Goal: Transaction & Acquisition: Purchase product/service

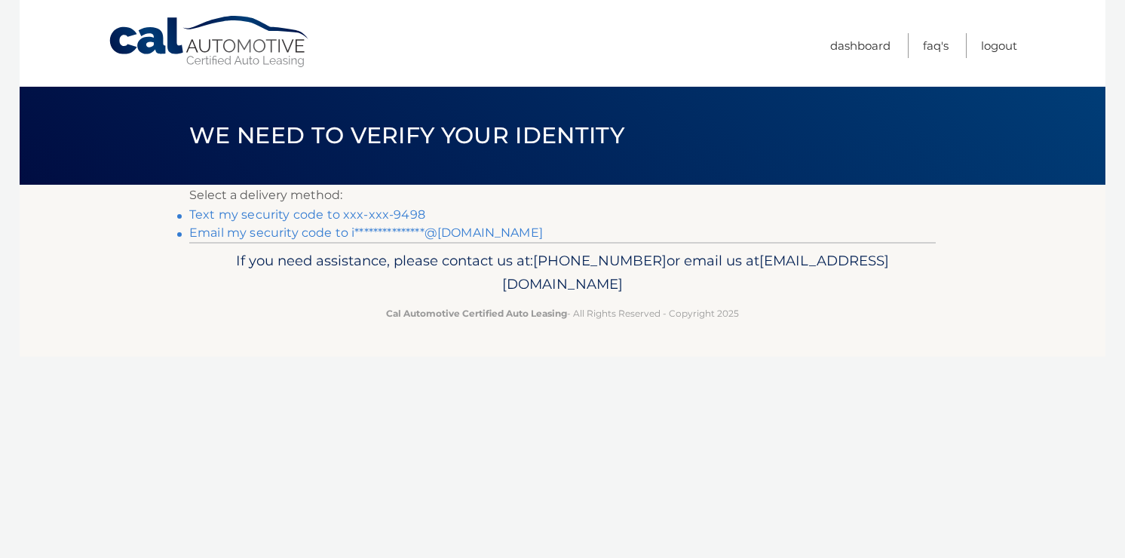
click at [371, 213] on link "Text my security code to xxx-xxx-9498" at bounding box center [307, 214] width 236 height 14
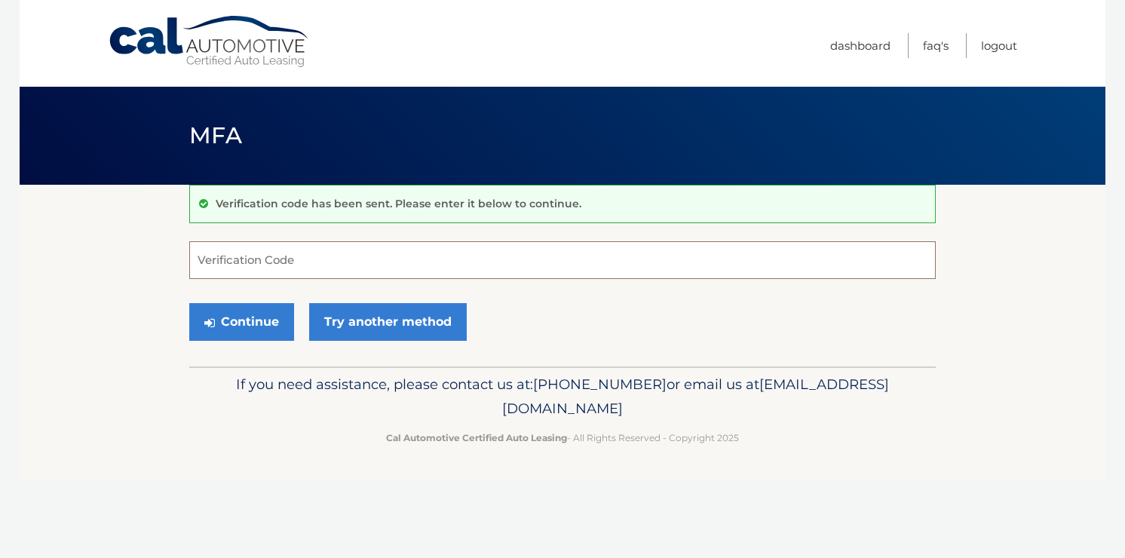
click at [371, 248] on input "Verification Code" at bounding box center [562, 260] width 747 height 38
type input "064963"
click at [189, 303] on button "Continue" at bounding box center [241, 322] width 105 height 38
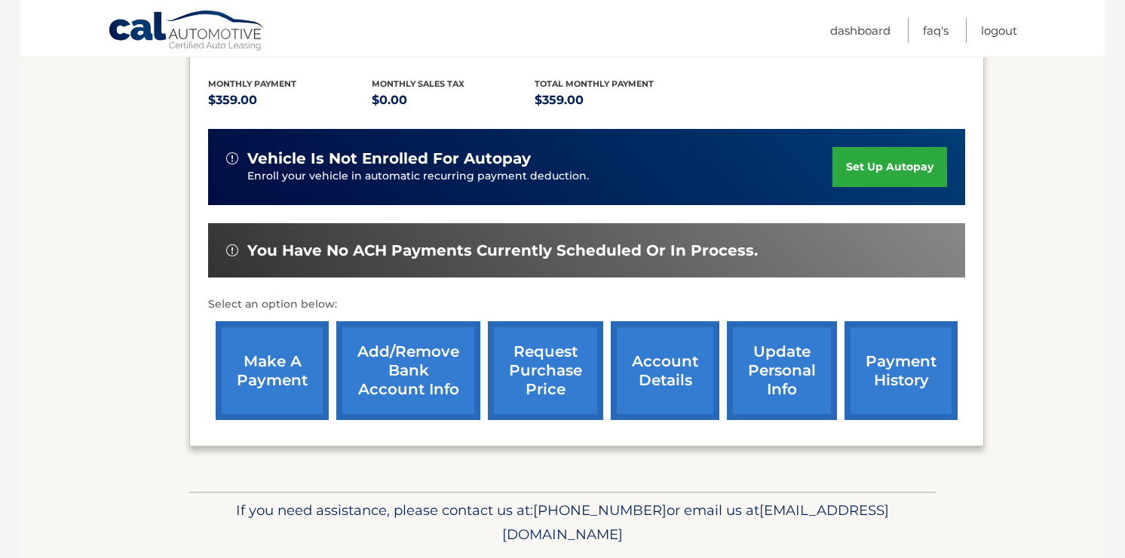
scroll to position [335, 0]
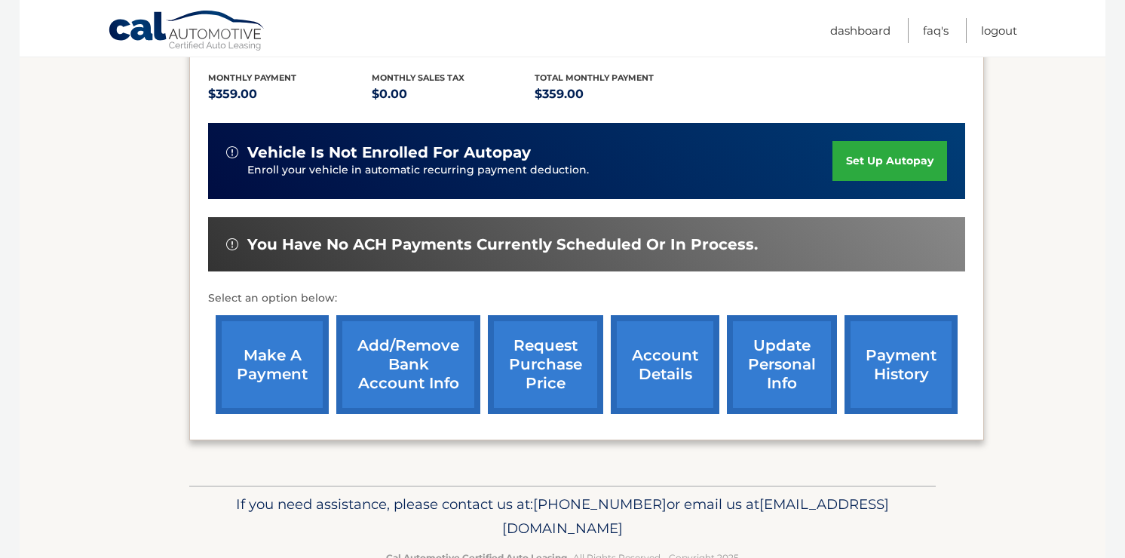
click at [275, 367] on link "make a payment" at bounding box center [272, 364] width 113 height 99
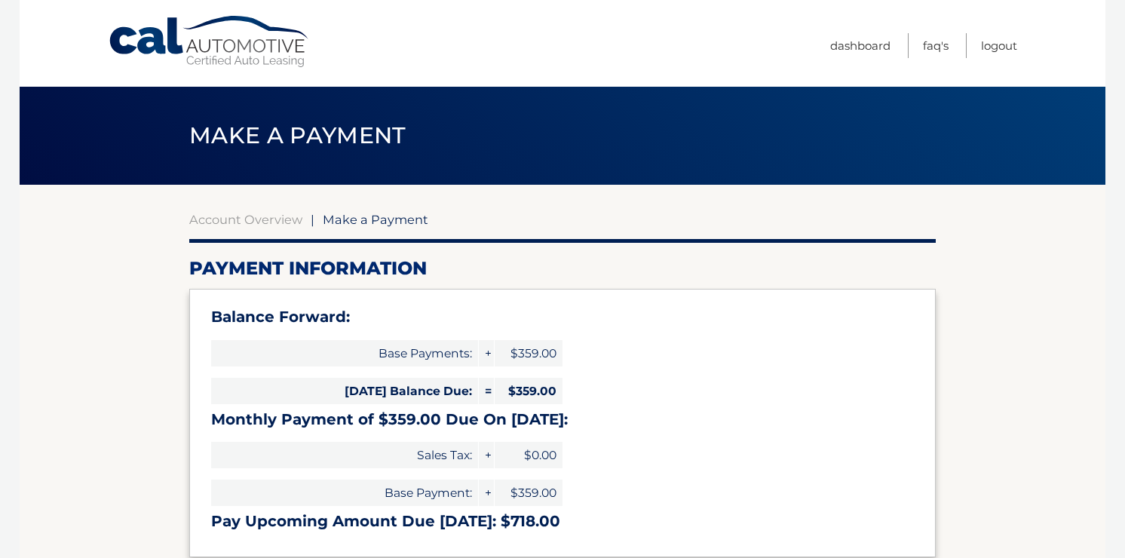
select select "Yzc2MjgwZjAtODcyMS00MjYzLThlZjAtMWU4Y2QxNTg2YzRj"
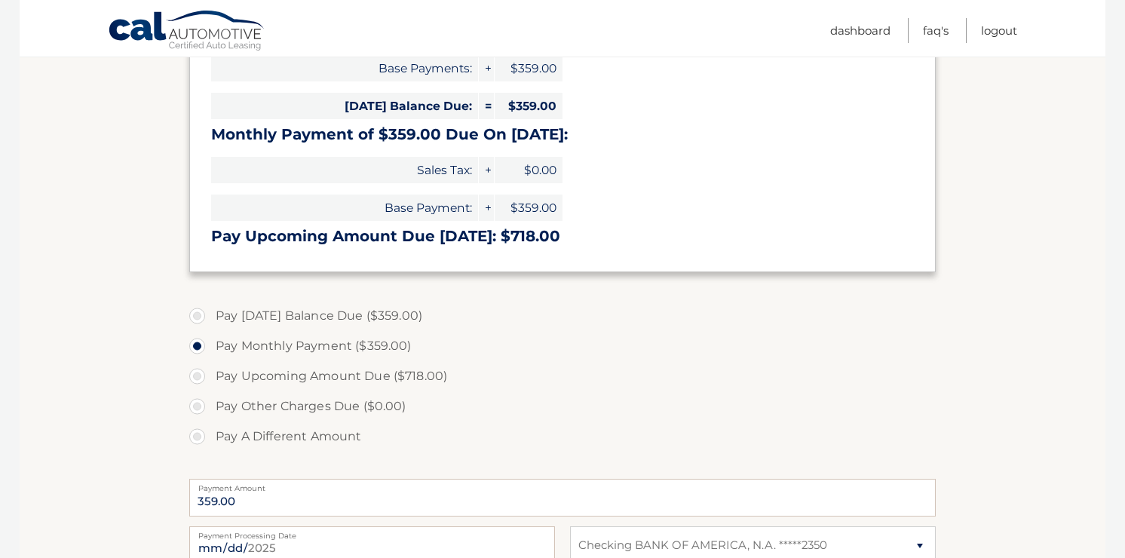
scroll to position [301, 0]
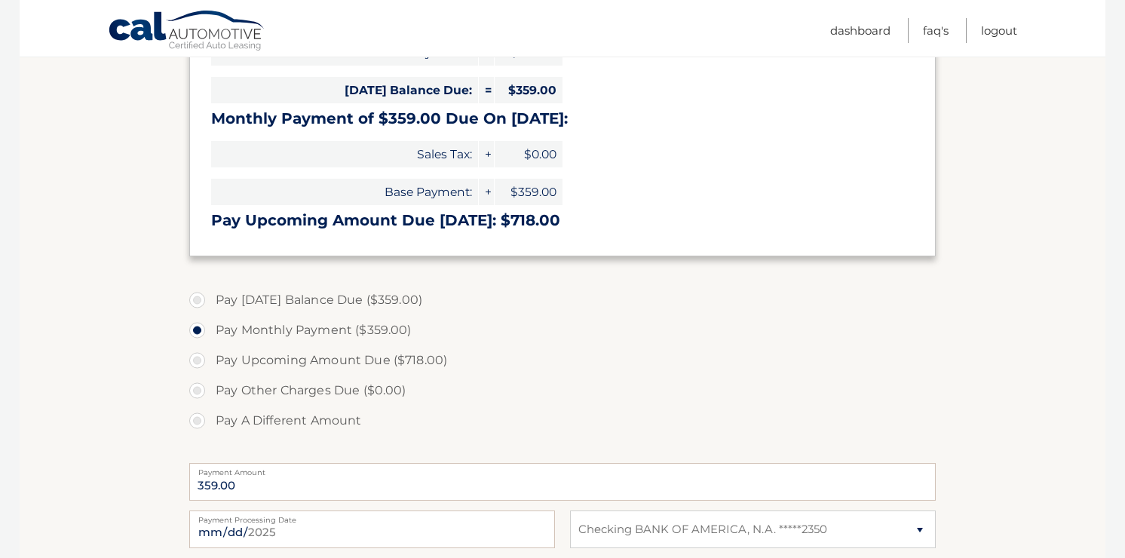
click at [198, 299] on label "Pay [DATE] Balance Due ($359.00)" at bounding box center [562, 300] width 747 height 30
click at [198, 299] on input "Pay Today's Balance Due ($359.00)" at bounding box center [202, 297] width 15 height 24
radio input "true"
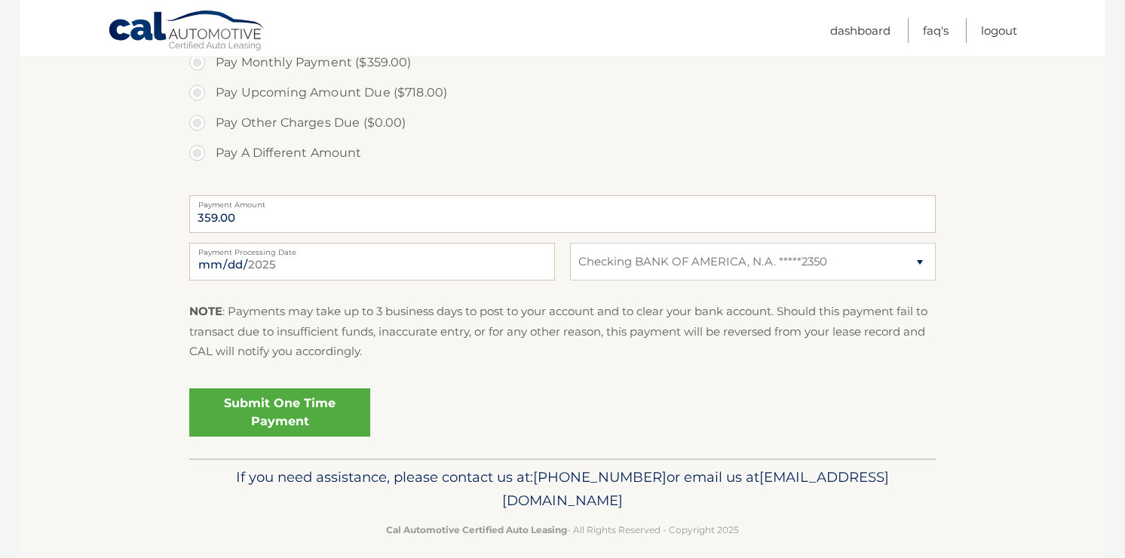
scroll to position [584, 0]
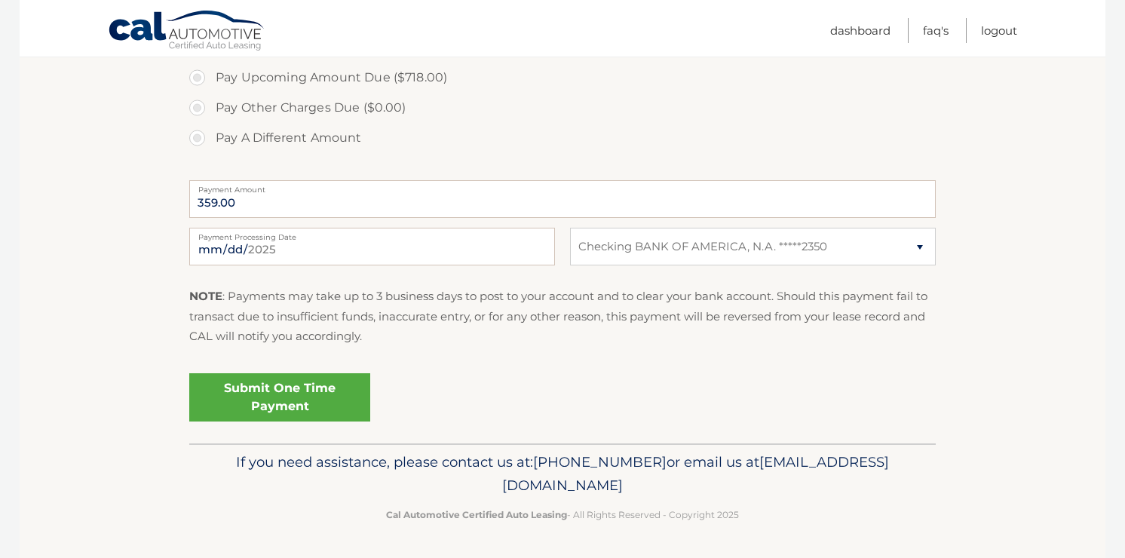
click at [314, 403] on link "Submit One Time Payment" at bounding box center [279, 397] width 181 height 48
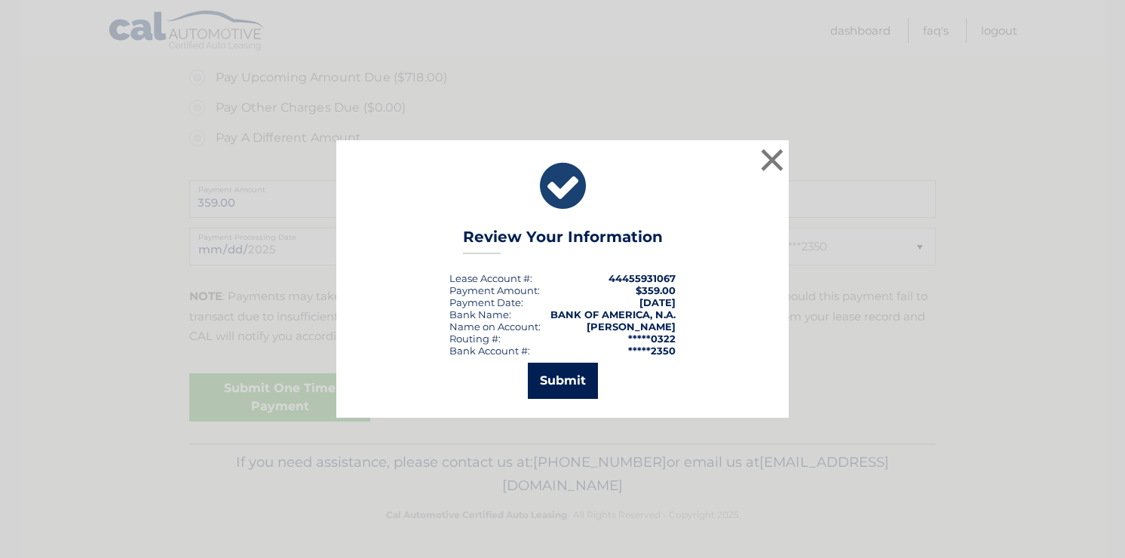
click at [567, 376] on button "Submit" at bounding box center [563, 381] width 70 height 36
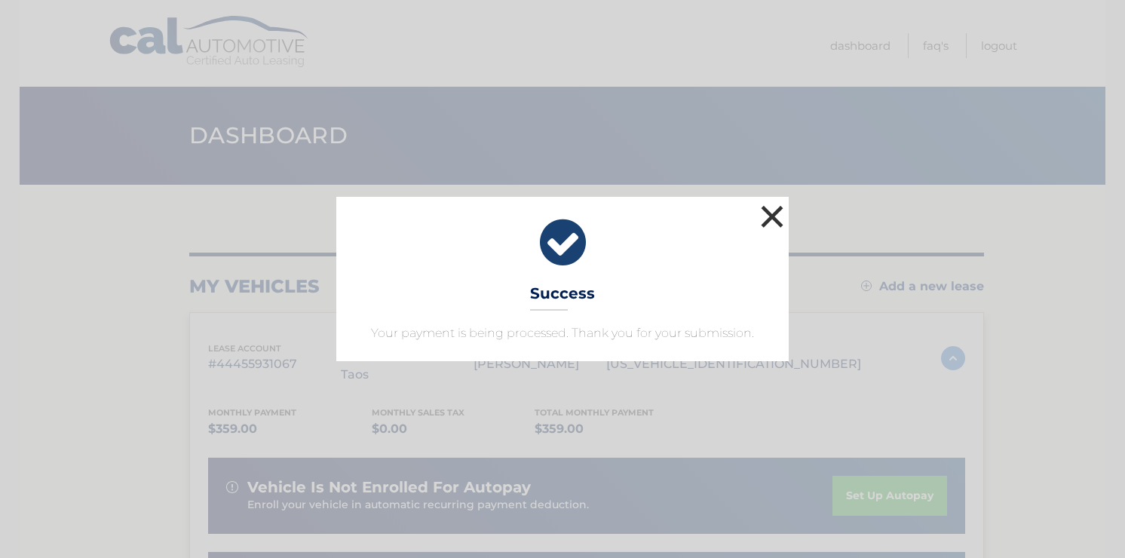
click at [767, 210] on button "×" at bounding box center [772, 216] width 30 height 30
